Goal: Information Seeking & Learning: Learn about a topic

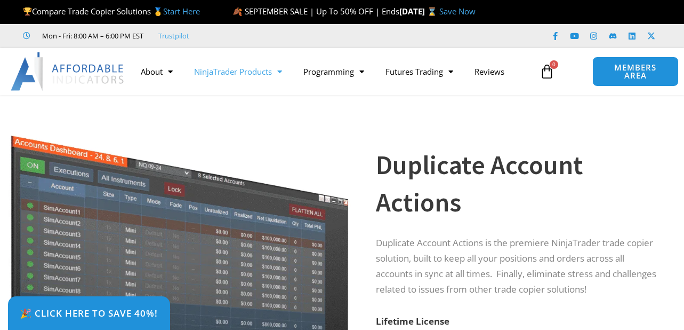
click at [247, 70] on link "NinjaTrader Products" at bounding box center [237, 71] width 109 height 25
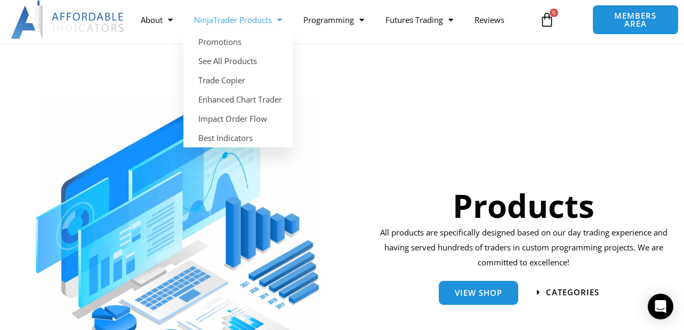
scroll to position [53, 0]
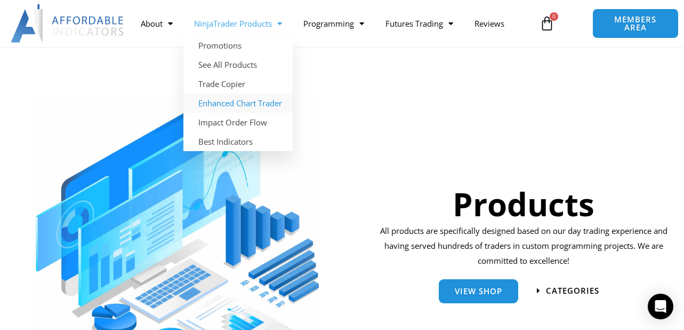
click at [234, 102] on link "Enhanced Chart Trader" at bounding box center [237, 102] width 109 height 19
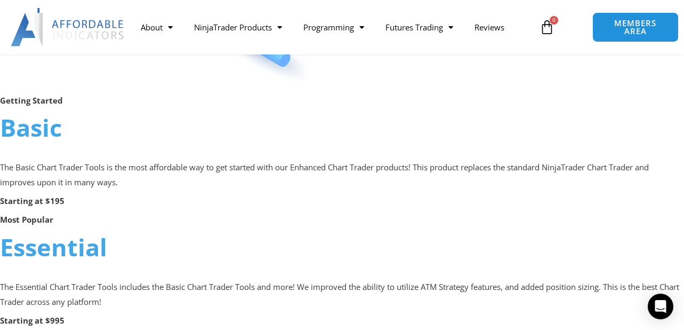
scroll to position [693, 0]
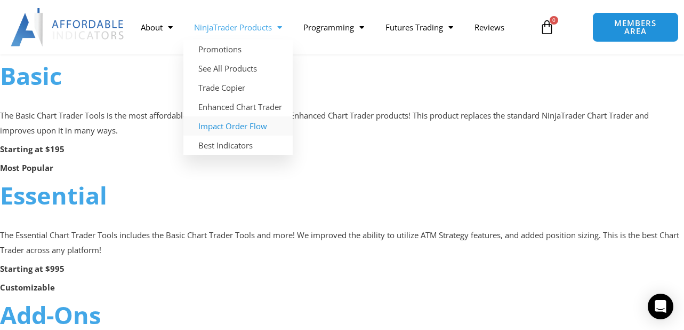
click at [242, 122] on link "Impact Order Flow" at bounding box center [237, 125] width 109 height 19
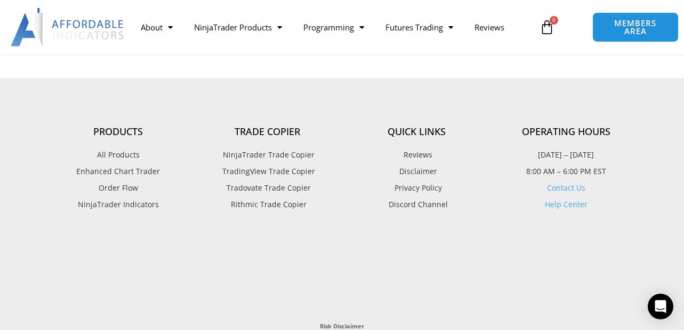
scroll to position [2347, 0]
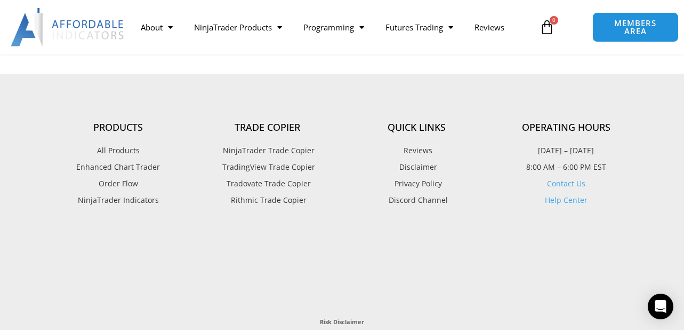
click at [114, 182] on span "Order Flow" at bounding box center [118, 184] width 39 height 14
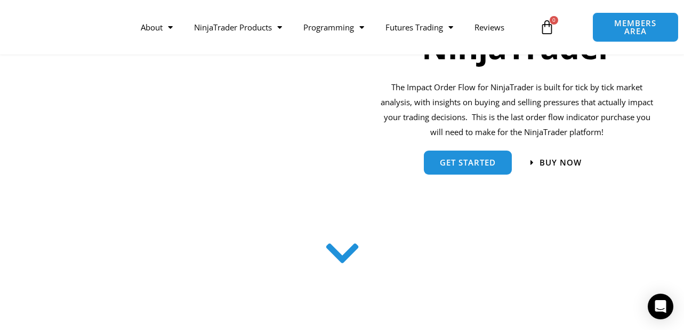
scroll to position [213, 0]
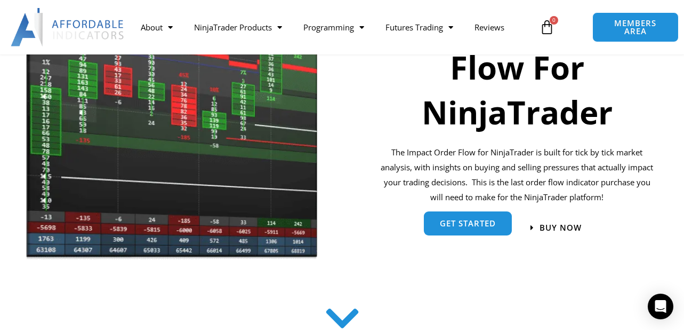
click at [489, 224] on span "get started" at bounding box center [468, 223] width 56 height 8
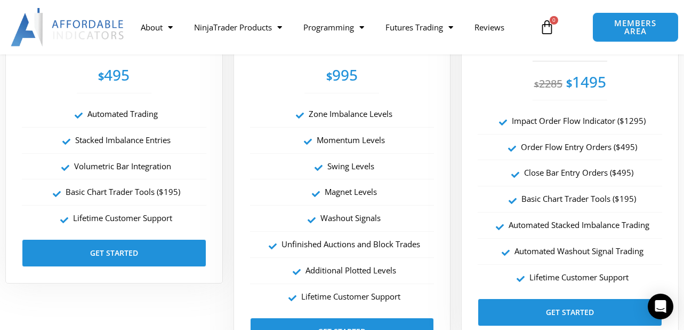
scroll to position [1846, 0]
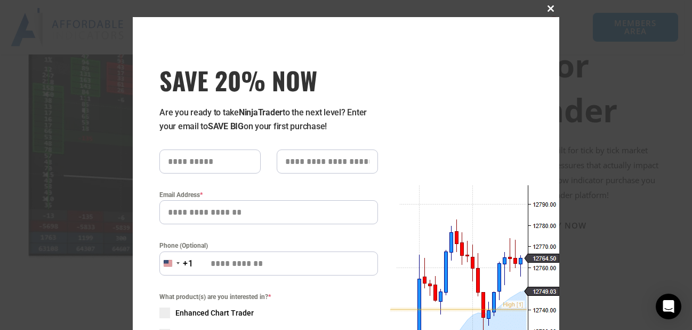
scroll to position [213, 0]
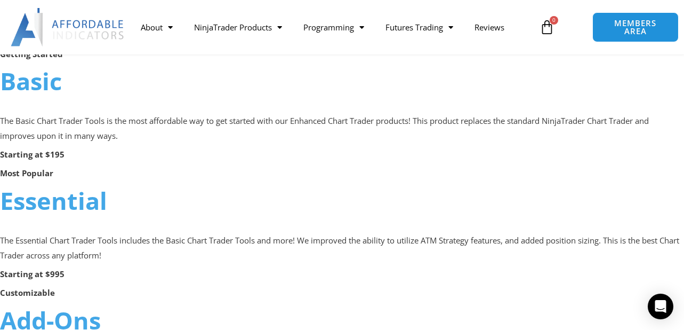
scroll to position [693, 0]
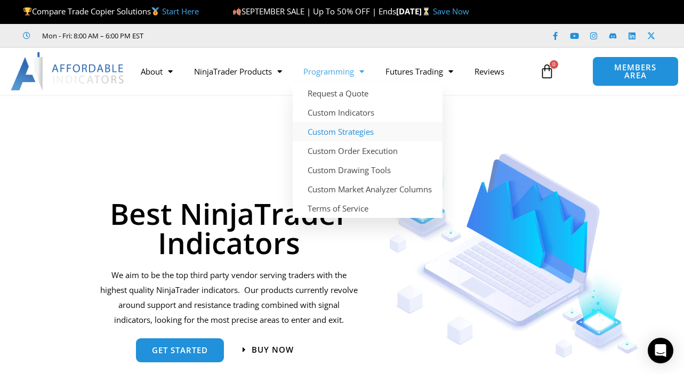
click at [329, 130] on link "Custom Strategies" at bounding box center [368, 131] width 150 height 19
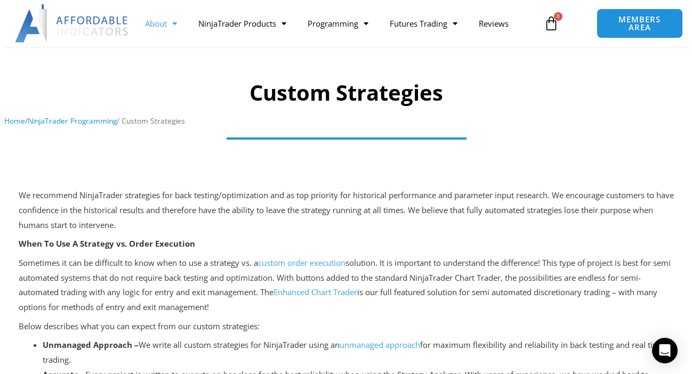
scroll to position [53, 0]
